Goal: Information Seeking & Learning: Check status

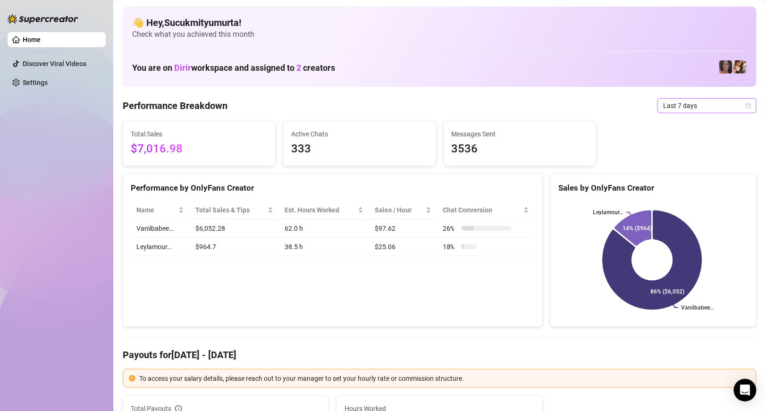
click at [691, 109] on span "Last 7 days" at bounding box center [707, 106] width 88 height 14
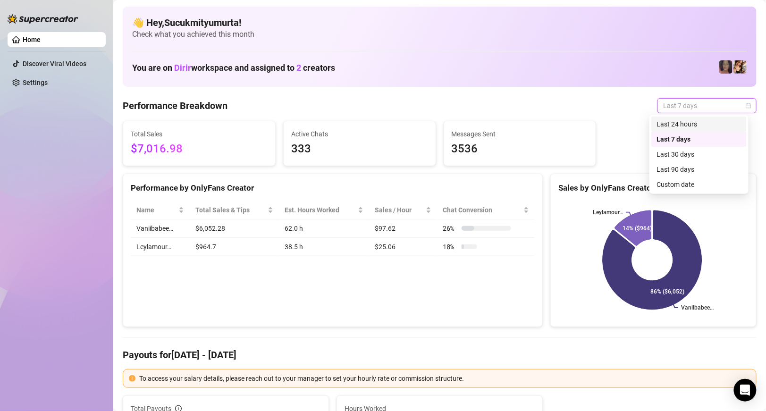
click at [691, 130] on div "Last 24 hours" at bounding box center [698, 124] width 95 height 15
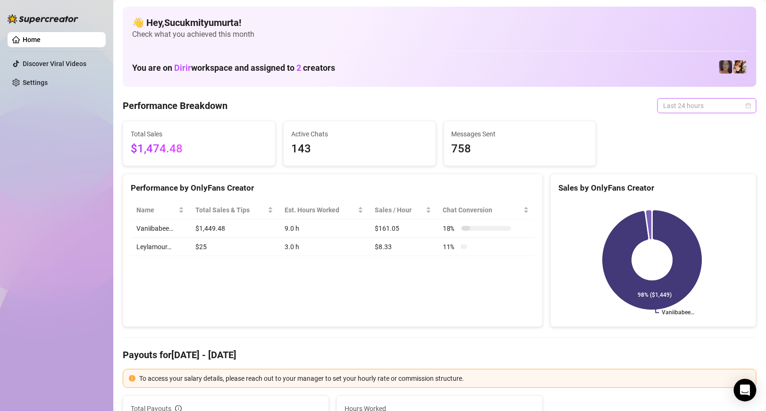
click at [671, 107] on span "Last 24 hours" at bounding box center [707, 106] width 88 height 14
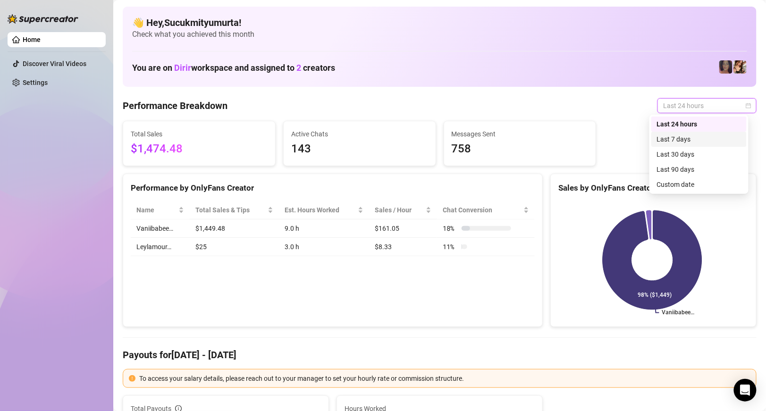
click at [679, 138] on div "Last 7 days" at bounding box center [699, 139] width 84 height 10
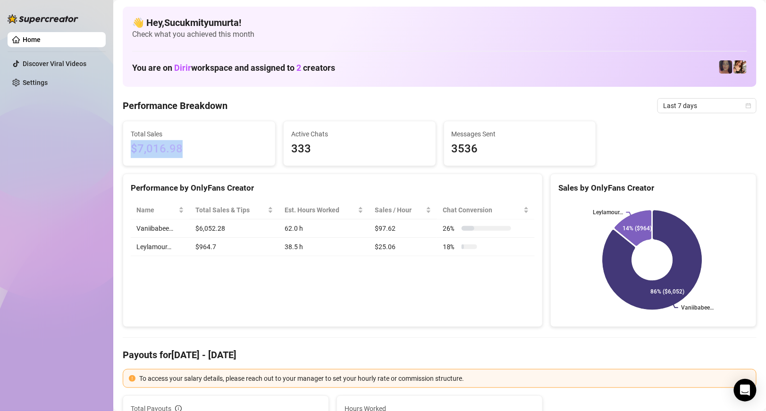
drag, startPoint x: 170, startPoint y: 150, endPoint x: 248, endPoint y: 132, distance: 80.0
click at [243, 133] on div "Total Sales $7,016.98" at bounding box center [199, 143] width 137 height 29
click at [527, 33] on span "Check what you achieved this month" at bounding box center [439, 34] width 615 height 10
